Goal: Transaction & Acquisition: Book appointment/travel/reservation

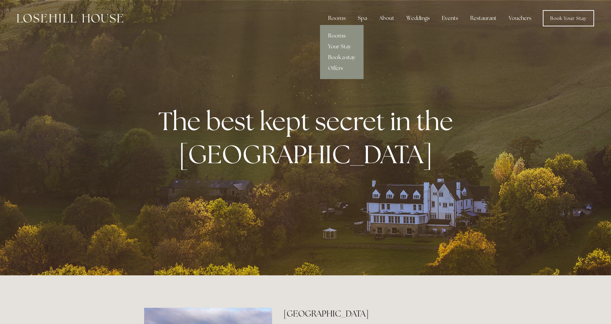
click at [335, 33] on link "Rooms" at bounding box center [342, 35] width 44 height 11
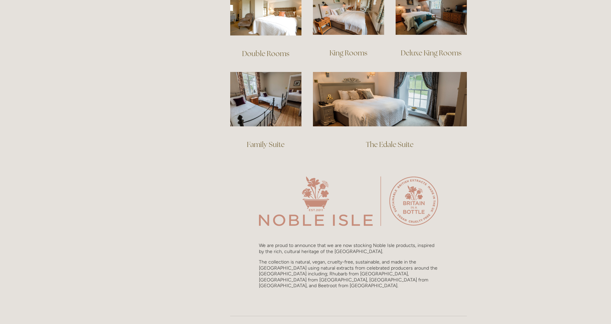
scroll to position [474, 0]
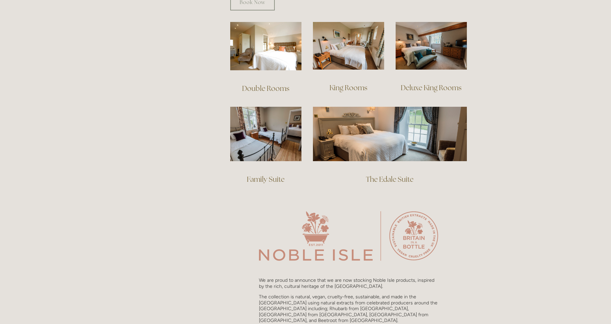
click at [336, 83] on link "King Rooms" at bounding box center [348, 87] width 38 height 9
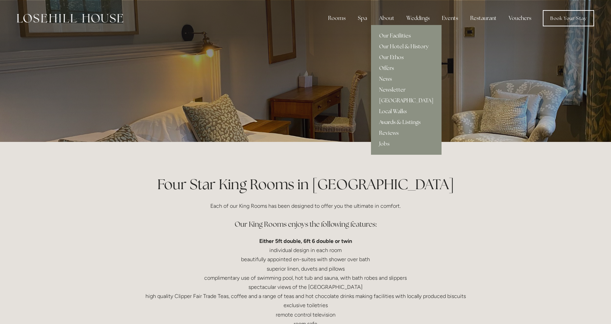
click at [385, 19] on div "About" at bounding box center [386, 17] width 26 height 13
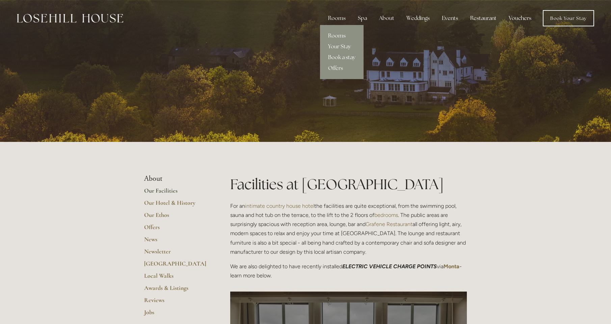
click at [333, 34] on link "Rooms" at bounding box center [342, 35] width 44 height 11
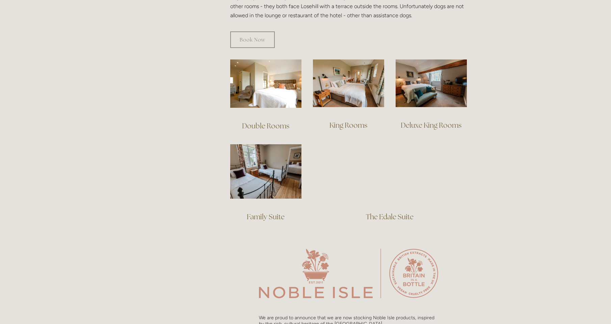
scroll to position [443, 0]
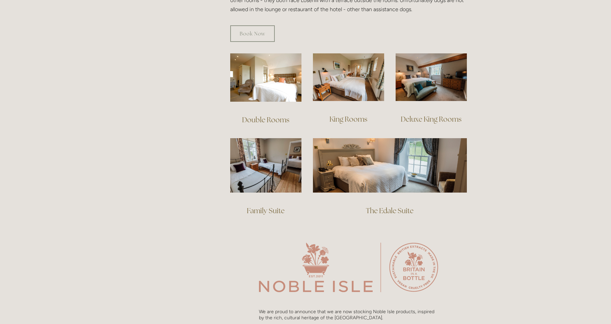
click at [439, 114] on link "Deluxe King Rooms" at bounding box center [430, 118] width 61 height 9
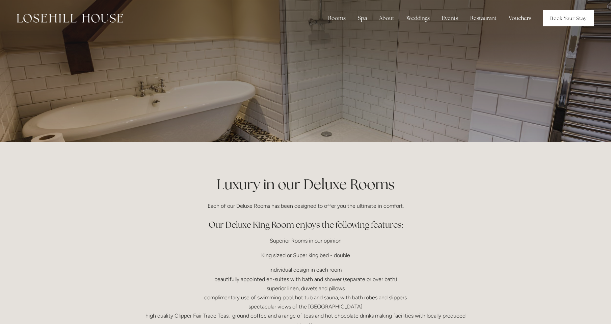
click at [557, 17] on link "Book Your Stay" at bounding box center [567, 18] width 51 height 16
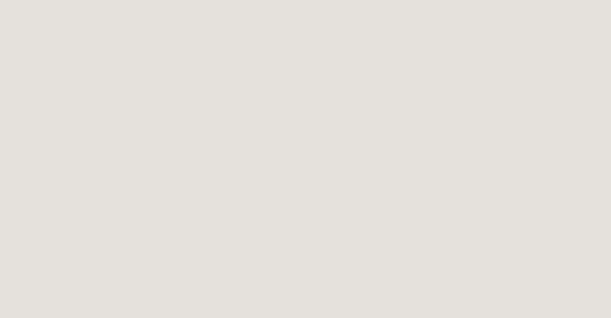
scroll to position [37, 0]
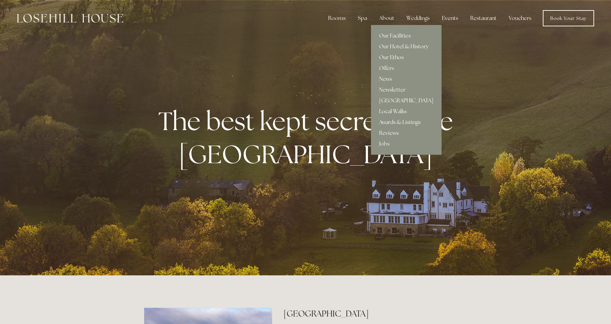
drag, startPoint x: 386, startPoint y: 19, endPoint x: 385, endPoint y: 54, distance: 35.8
click at [385, 25] on div "About Our Facilities Our Hotel & History Our Ethos Offers News Newsletter" at bounding box center [386, 17] width 26 height 13
click at [388, 46] on link "Our Hotel & History" at bounding box center [406, 46] width 71 height 11
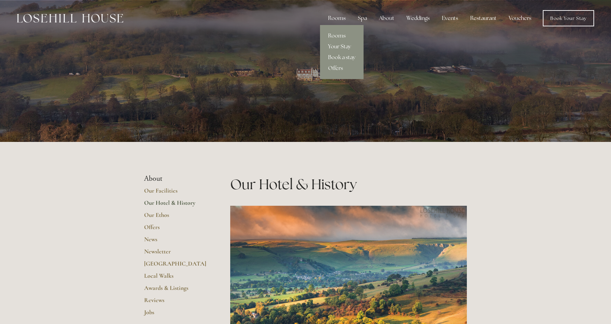
click at [330, 44] on link "Your Stay" at bounding box center [342, 46] width 44 height 11
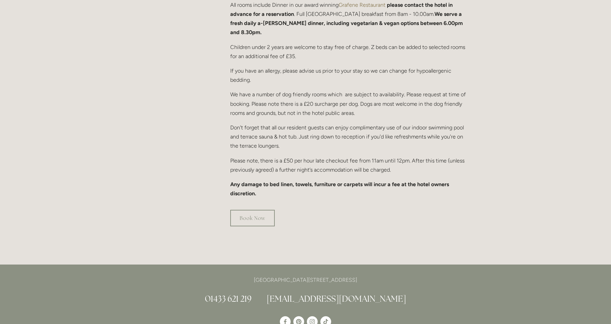
scroll to position [387, 0]
